Goal: Task Accomplishment & Management: Manage account settings

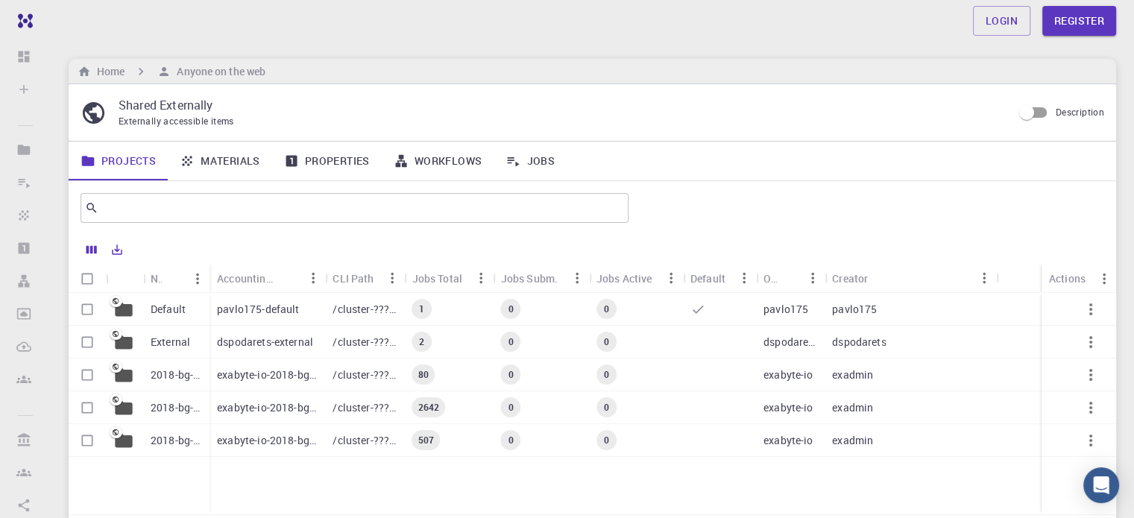
click at [292, 312] on p "pavlo175-default" at bounding box center [258, 309] width 82 height 15
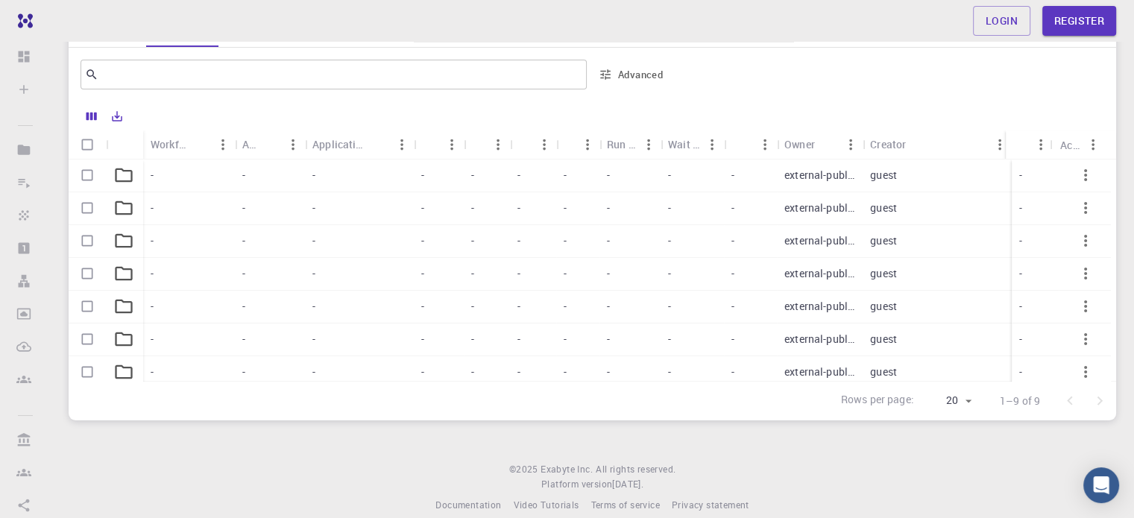
scroll to position [149, 0]
click at [488, 185] on div "-" at bounding box center [487, 175] width 46 height 33
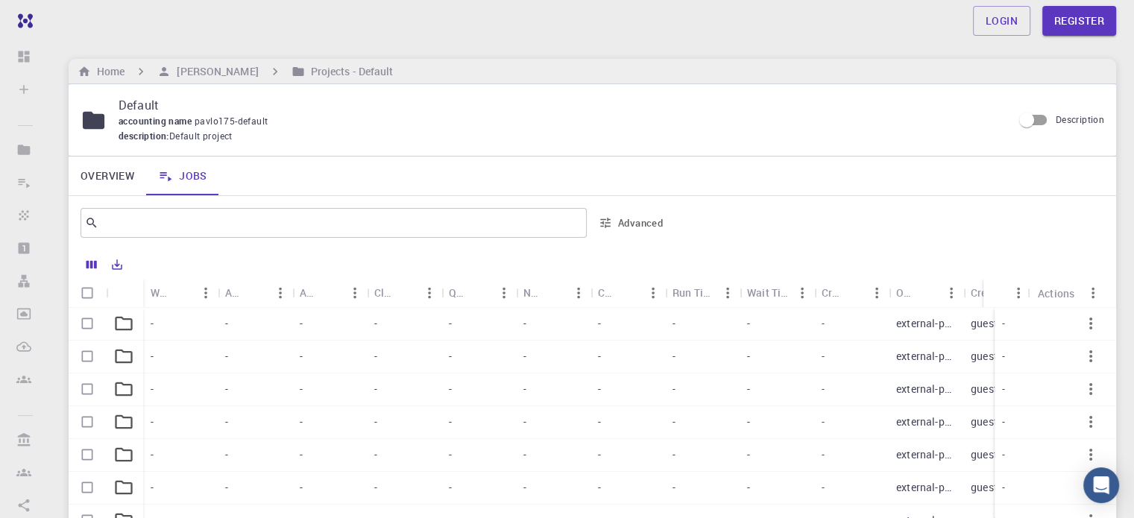
scroll to position [149, 0]
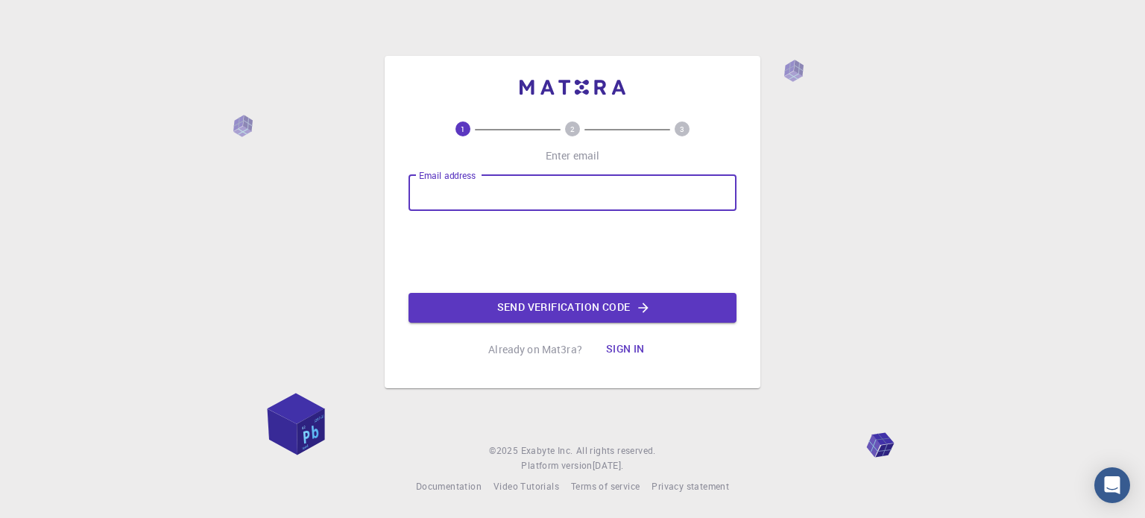
type input "ahmed92"
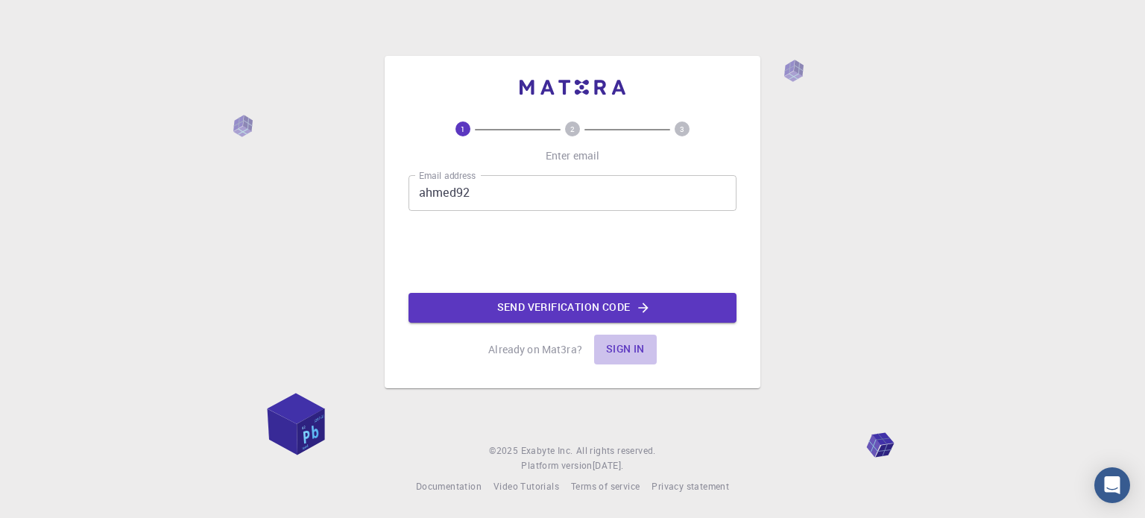
click at [621, 345] on button "Sign in" at bounding box center [625, 350] width 63 height 30
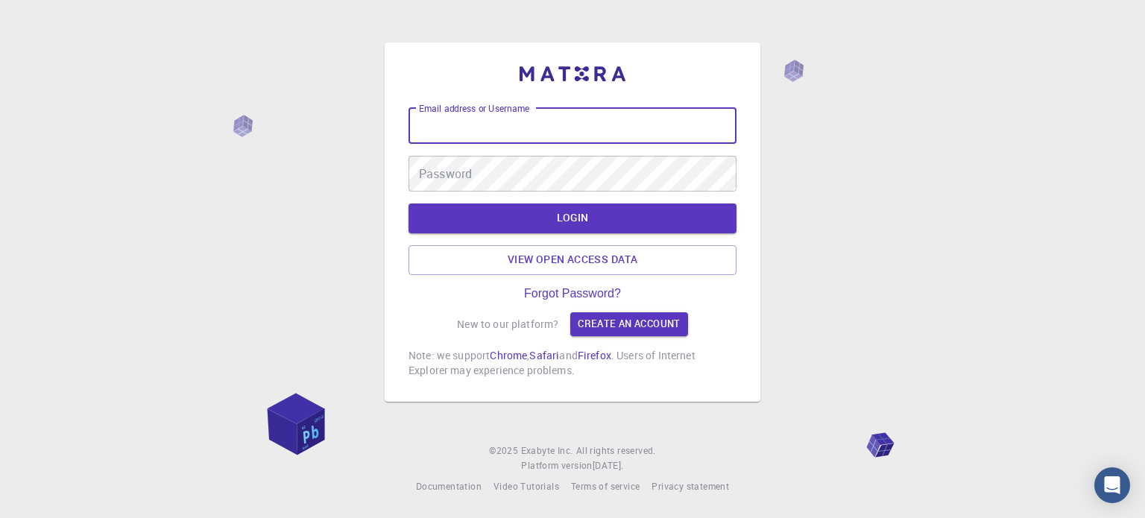
click at [555, 139] on input "Email address or Username" at bounding box center [573, 126] width 328 height 36
type input "ahmed92"
click at [581, 217] on button "LOGIN" at bounding box center [573, 219] width 328 height 30
